Goal: Information Seeking & Learning: Learn about a topic

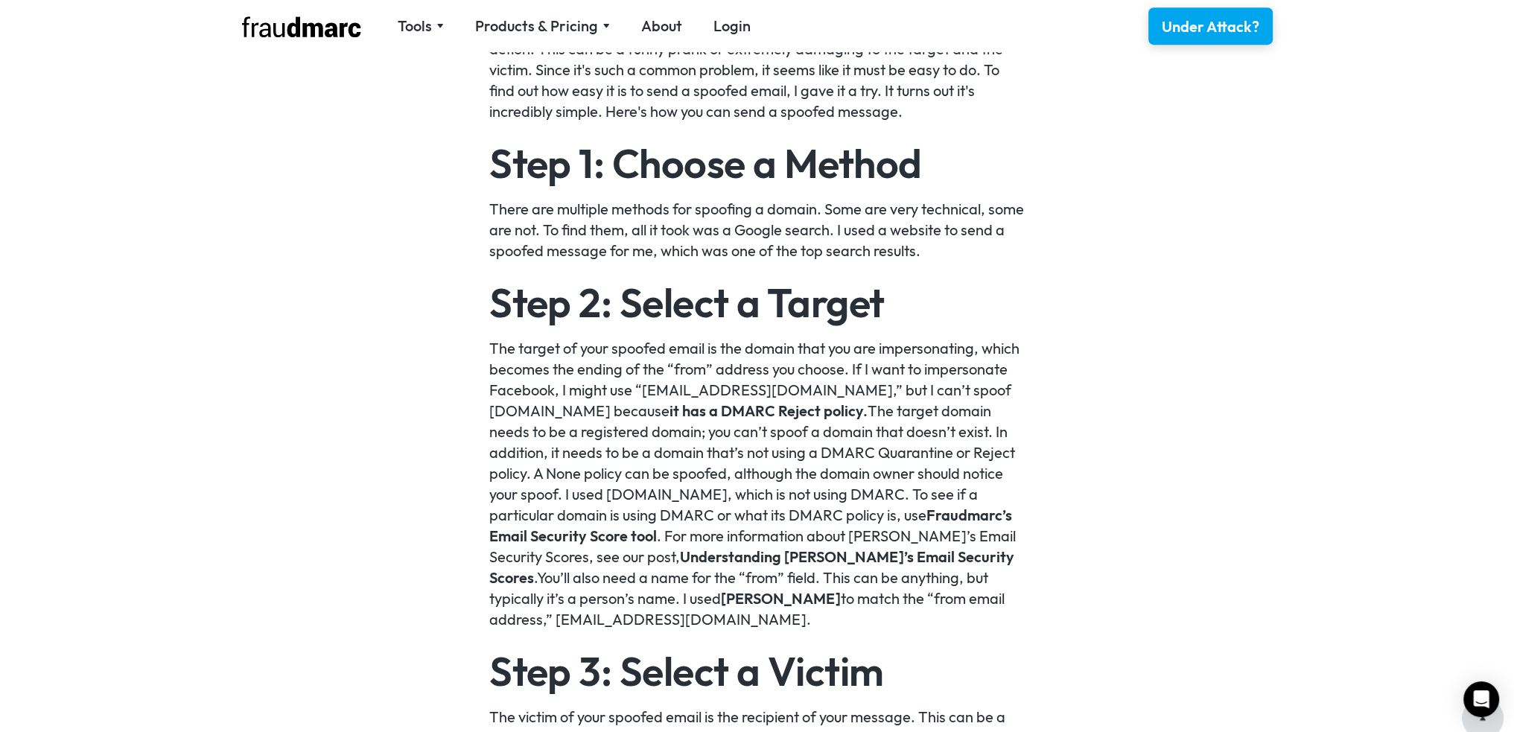
scroll to position [1216, 0]
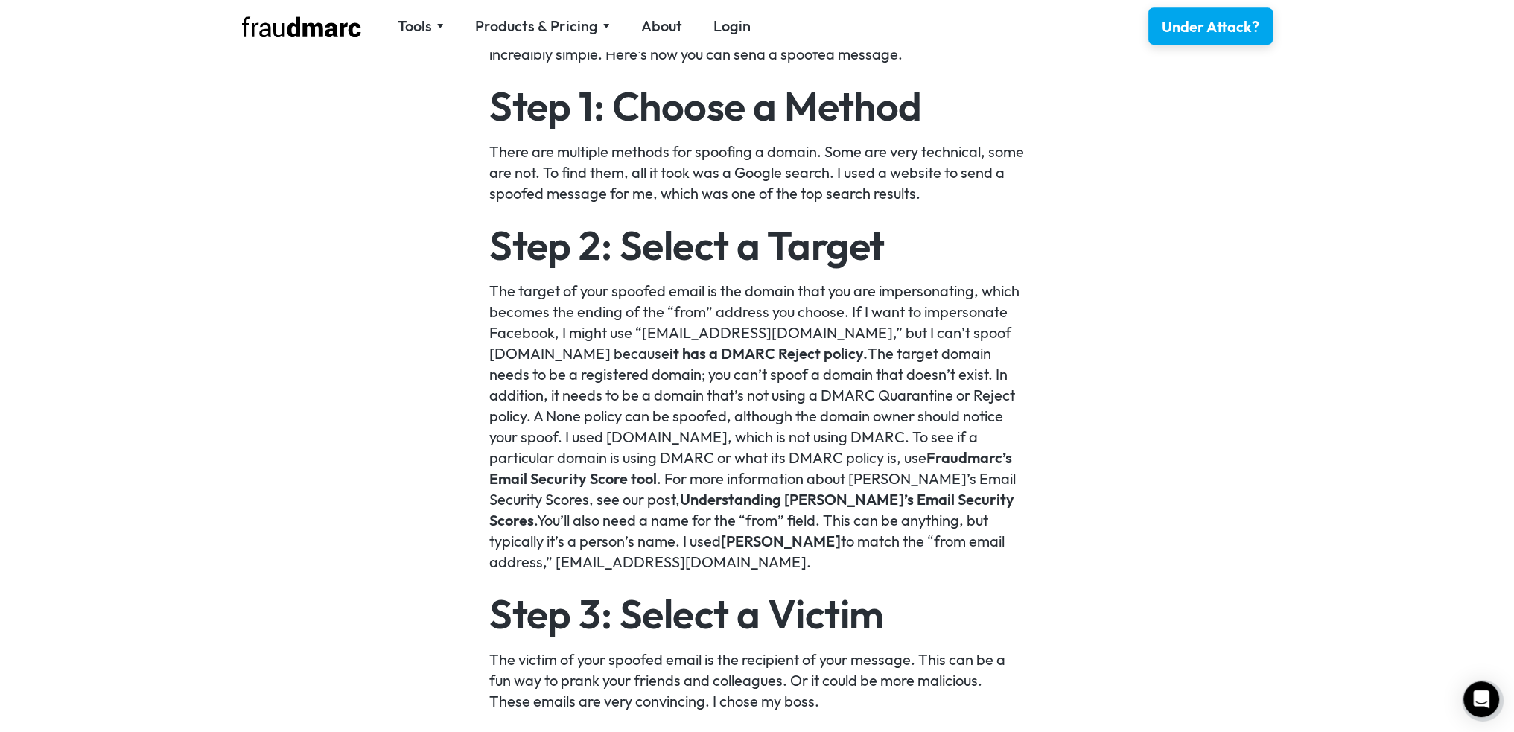
click at [905, 561] on p "The target of your spoofed email is the domain that you are impersonating, whic…" at bounding box center [756, 427] width 535 height 292
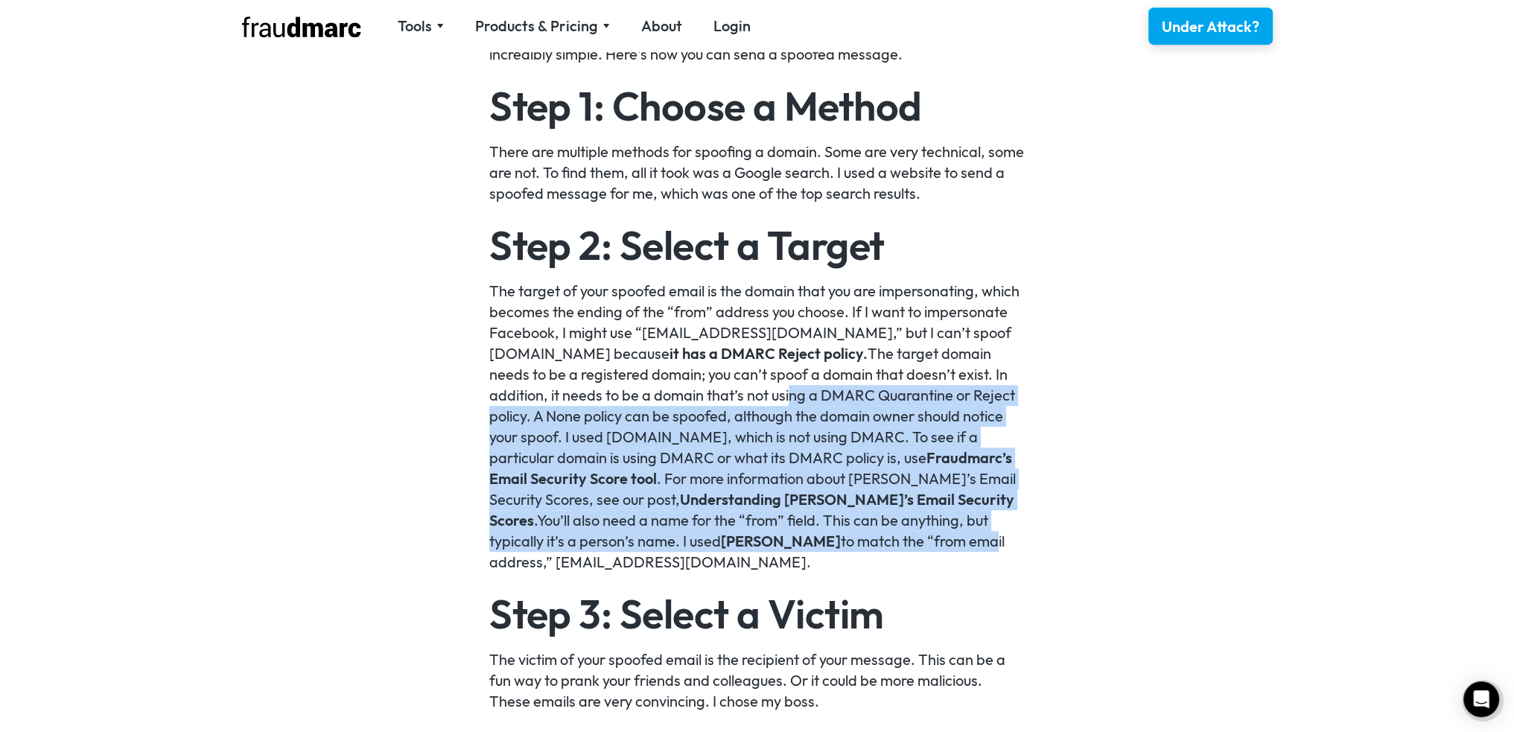
drag, startPoint x: 847, startPoint y: 498, endPoint x: 792, endPoint y: 375, distance: 135.0
click at [789, 372] on p "The target of your spoofed email is the domain that you are impersonating, whic…" at bounding box center [756, 427] width 535 height 292
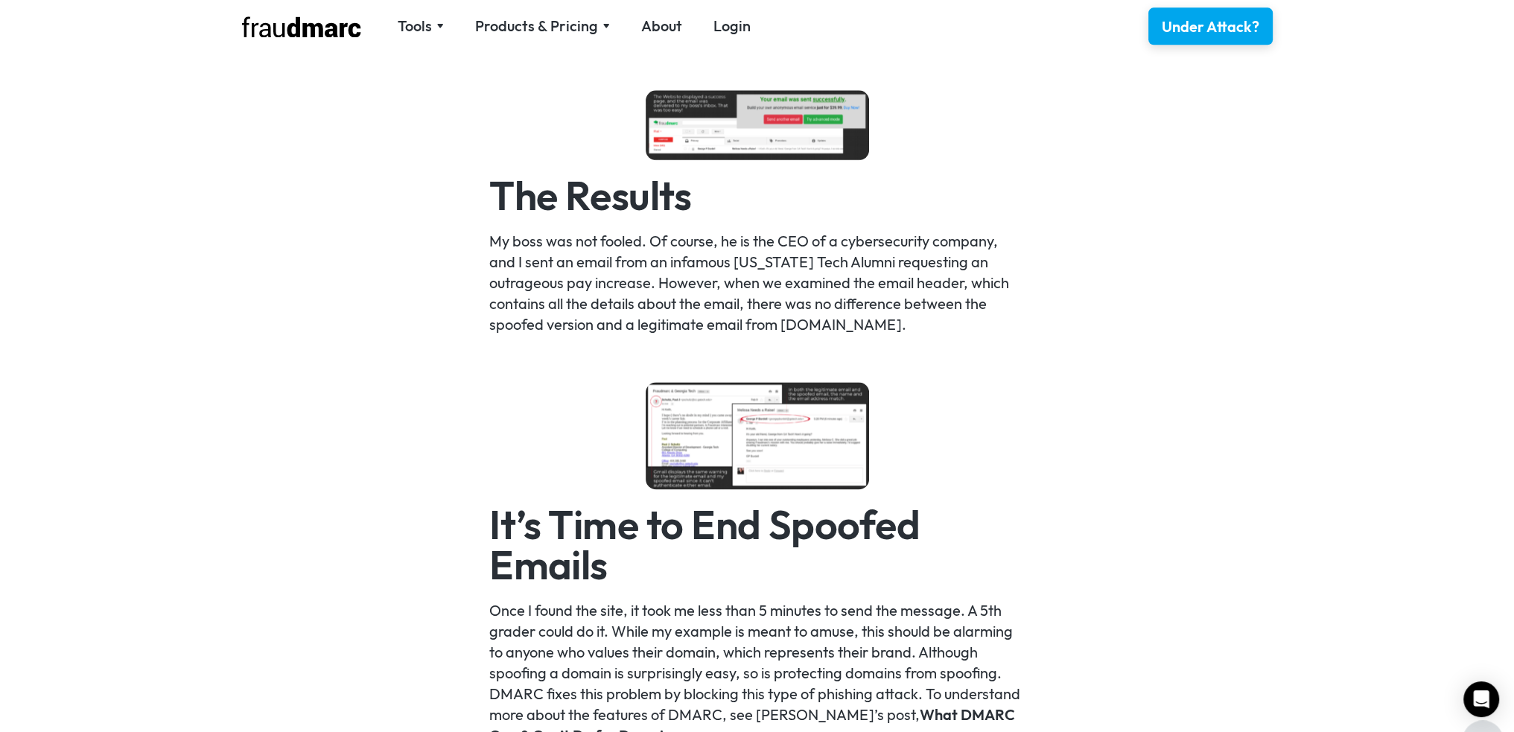
scroll to position [2432, 0]
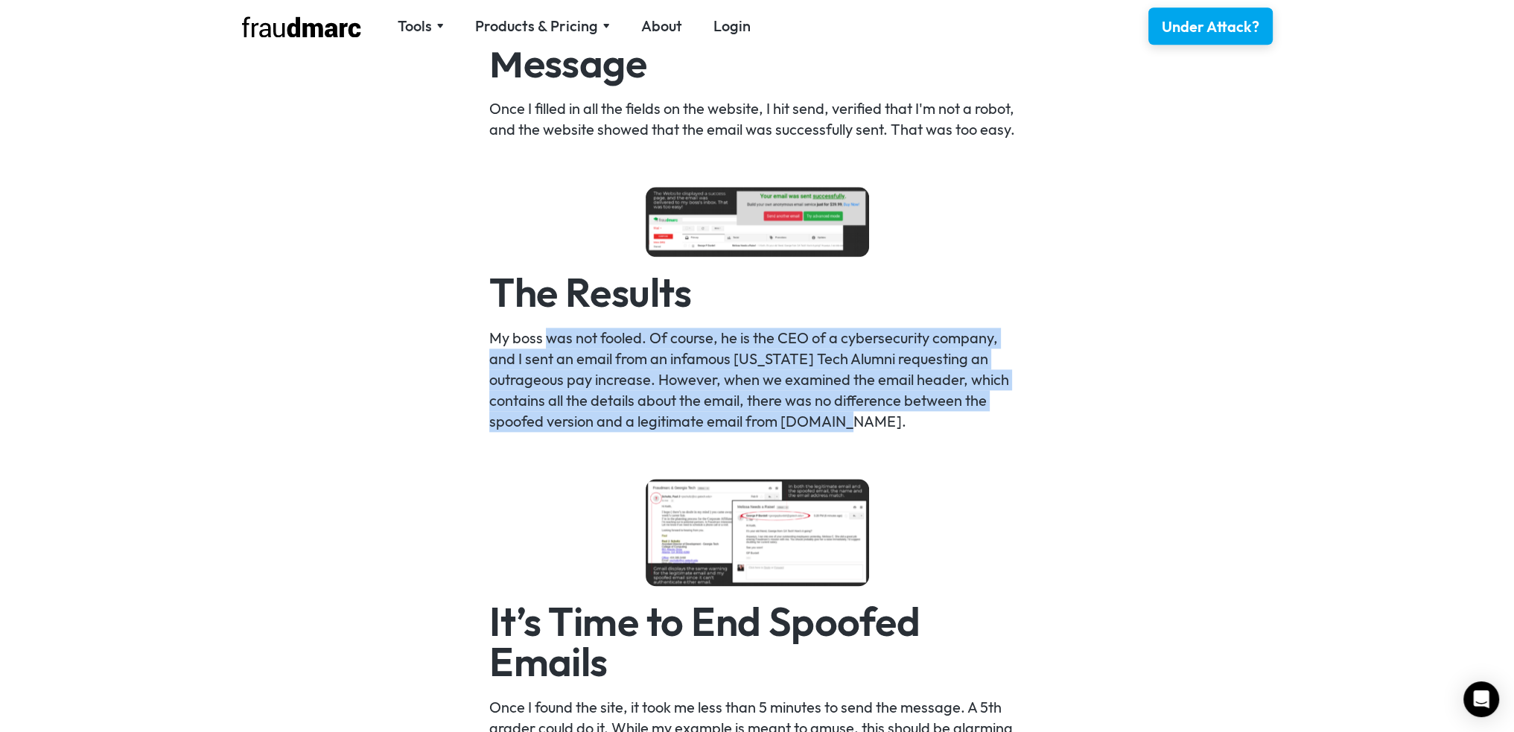
drag, startPoint x: 607, startPoint y: 343, endPoint x: 906, endPoint y: 416, distance: 307.4
click at [906, 416] on p "My boss was not fooled. Of course, he is the CEO of a cybersecurity company, an…" at bounding box center [756, 380] width 535 height 104
click at [911, 413] on p "My boss was not fooled. Of course, he is the CEO of a cybersecurity company, an…" at bounding box center [756, 380] width 535 height 104
drag, startPoint x: 861, startPoint y: 398, endPoint x: 730, endPoint y: 325, distance: 150.0
click at [730, 325] on div "Sending an email from an email account that you don’t control is called email s…" at bounding box center [756, 75] width 535 height 2828
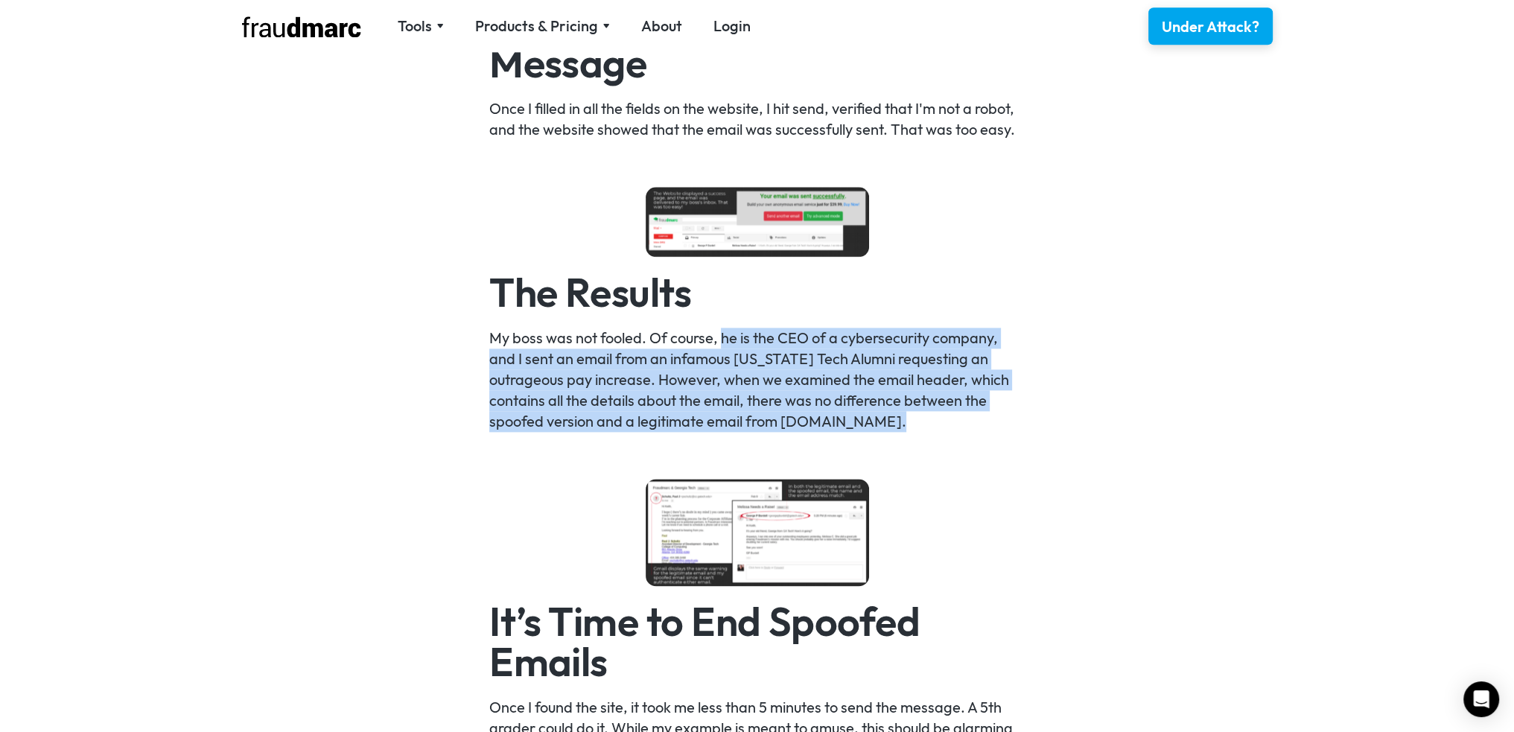
click at [730, 325] on div "Sending an email from an email account that you don’t control is called email s…" at bounding box center [756, 75] width 535 height 2828
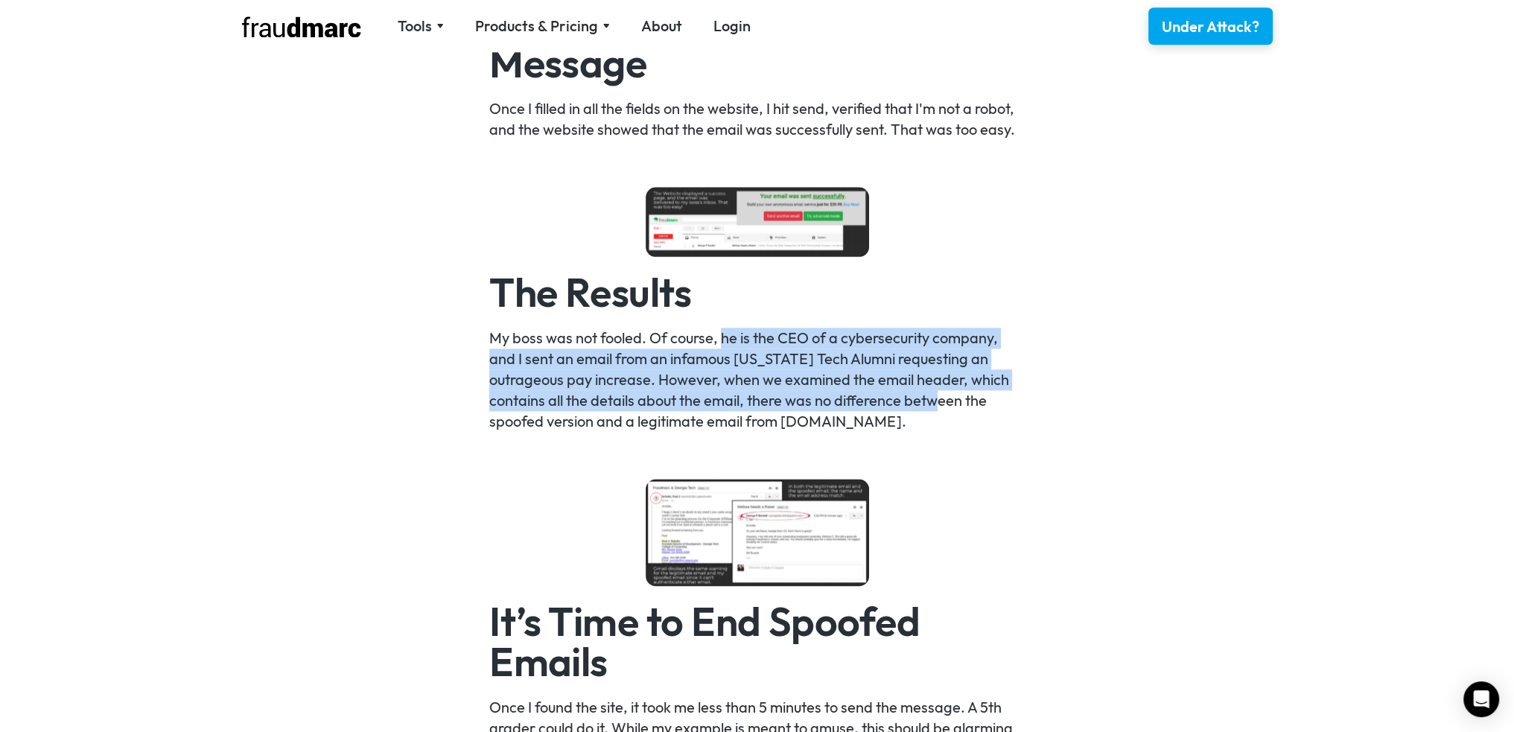
drag, startPoint x: 730, startPoint y: 325, endPoint x: 903, endPoint y: 410, distance: 192.2
click at [903, 410] on div "Sending an email from an email account that you don’t control is called email s…" at bounding box center [756, 75] width 535 height 2828
click at [903, 410] on p "My boss was not fooled. Of course, he is the CEO of a cybersecurity company, an…" at bounding box center [756, 380] width 535 height 104
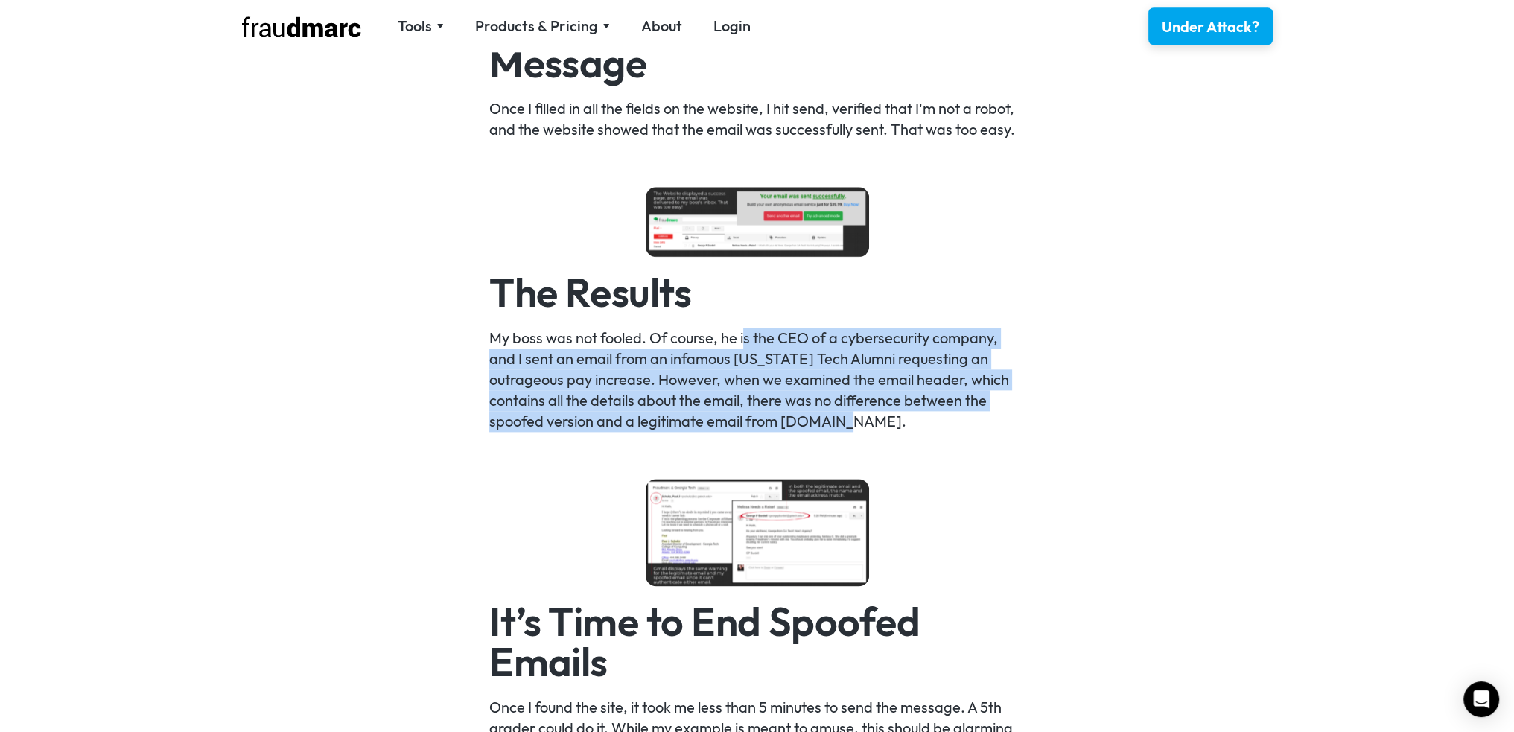
drag, startPoint x: 868, startPoint y: 426, endPoint x: 743, endPoint y: 333, distance: 155.9
click at [743, 333] on p "My boss was not fooled. Of course, he is the CEO of a cybersecurity company, an…" at bounding box center [756, 380] width 535 height 104
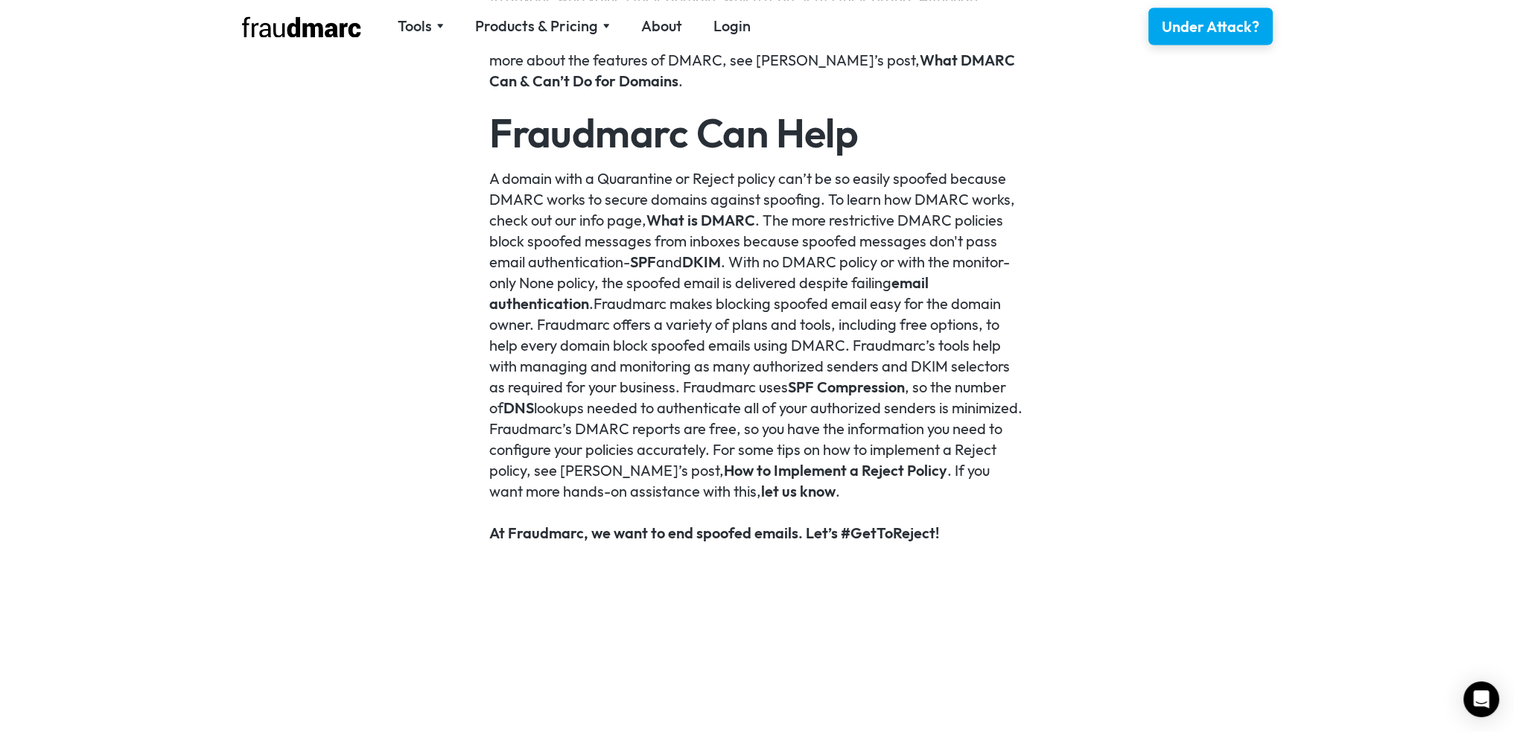
scroll to position [3128, 0]
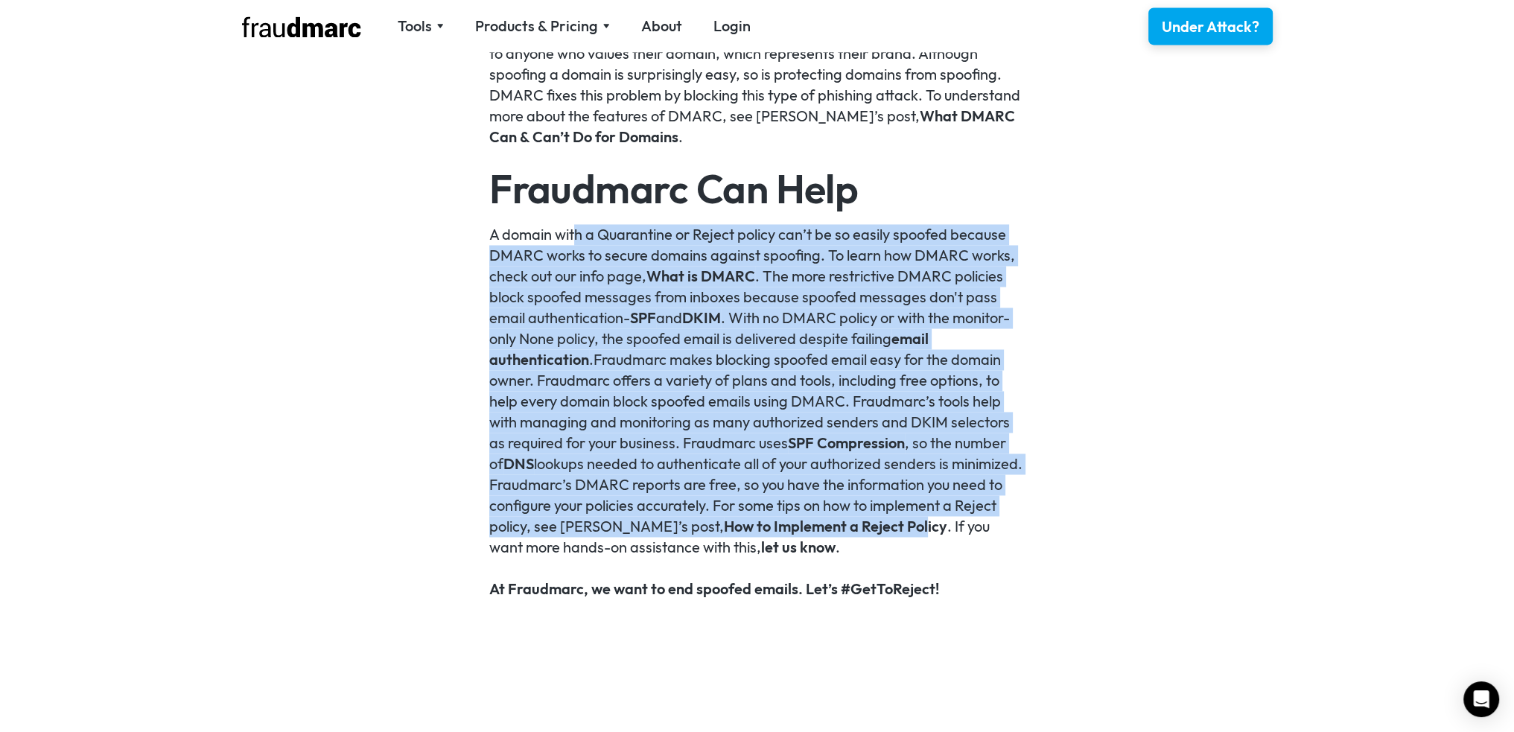
drag, startPoint x: 576, startPoint y: 239, endPoint x: 941, endPoint y: 535, distance: 470.1
click at [941, 535] on p "A domain with a Quarantine or Reject policy can’t be so easily spoofed because …" at bounding box center [756, 391] width 535 height 334
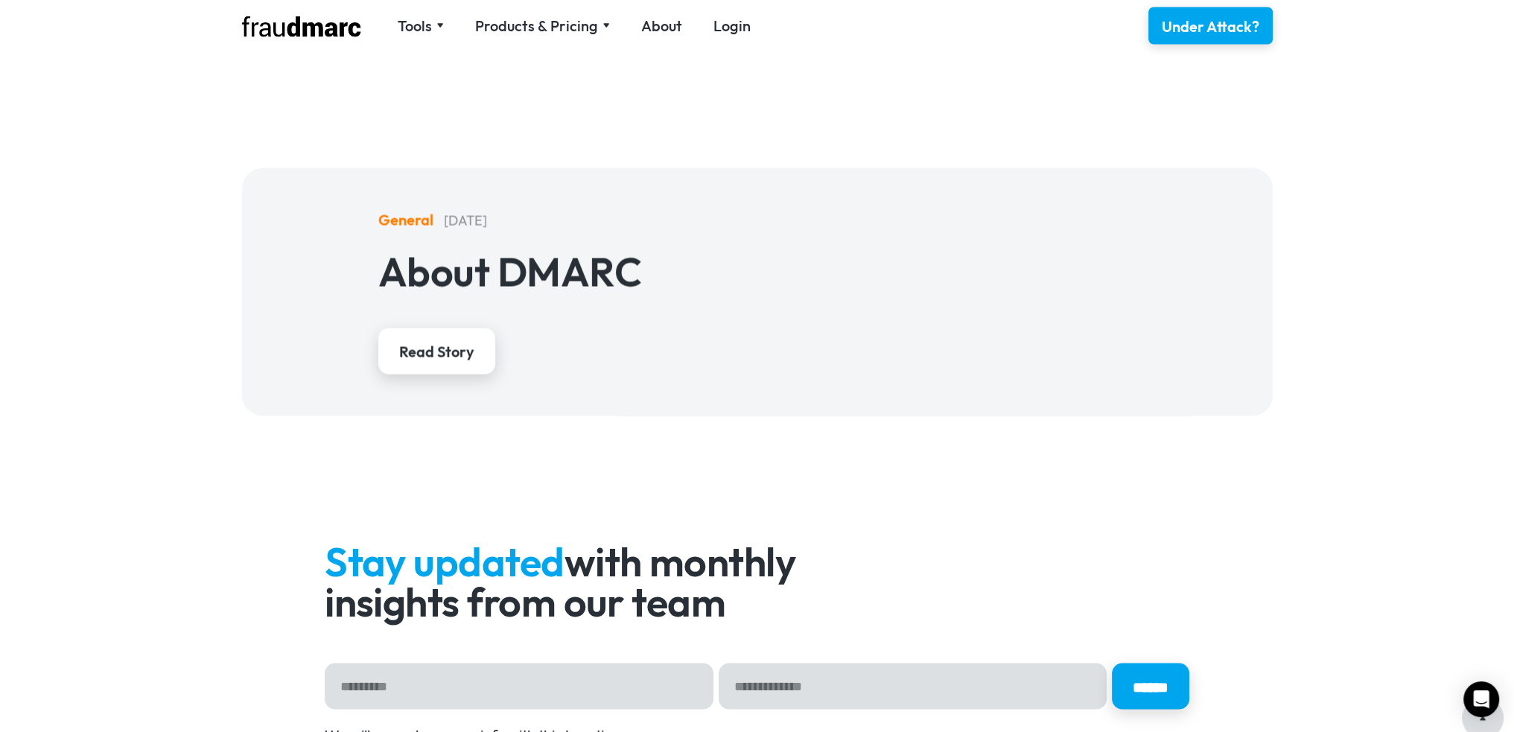
scroll to position [3822, 0]
